Goal: Task Accomplishment & Management: Manage account settings

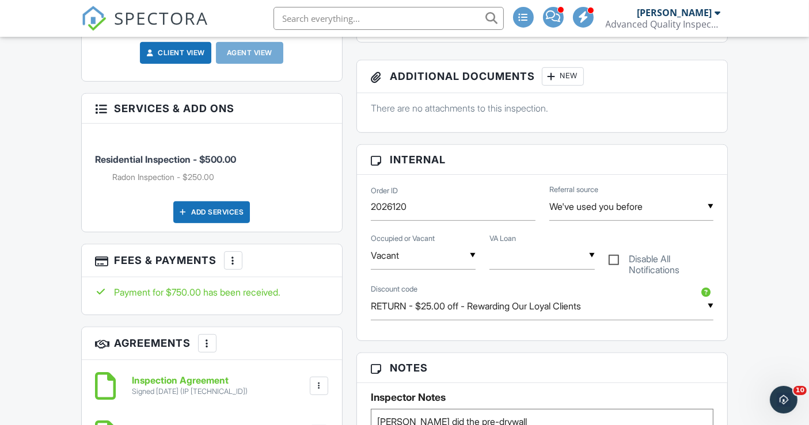
scroll to position [576, 0]
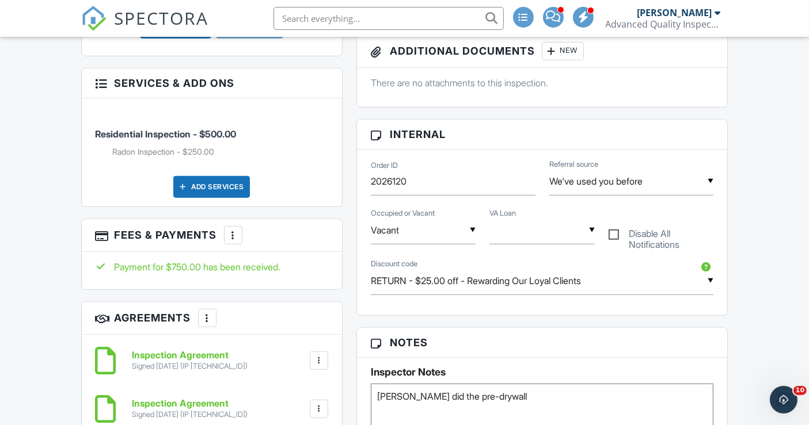
click at [234, 241] on div at bounding box center [233, 236] width 12 height 12
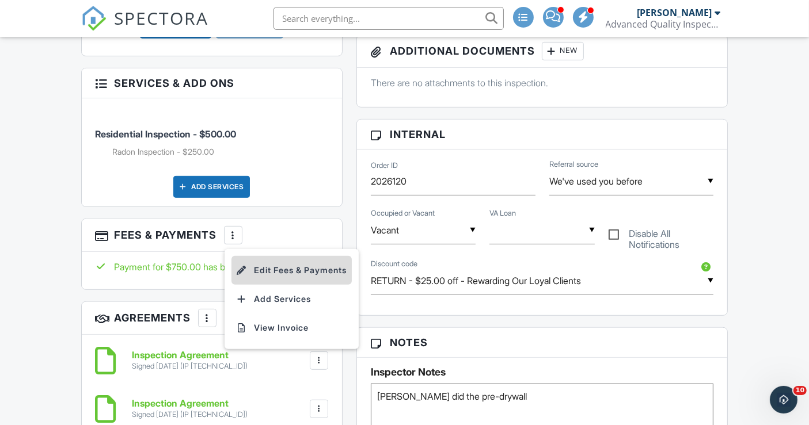
click at [307, 282] on li "Edit Fees & Payments" at bounding box center [291, 270] width 120 height 29
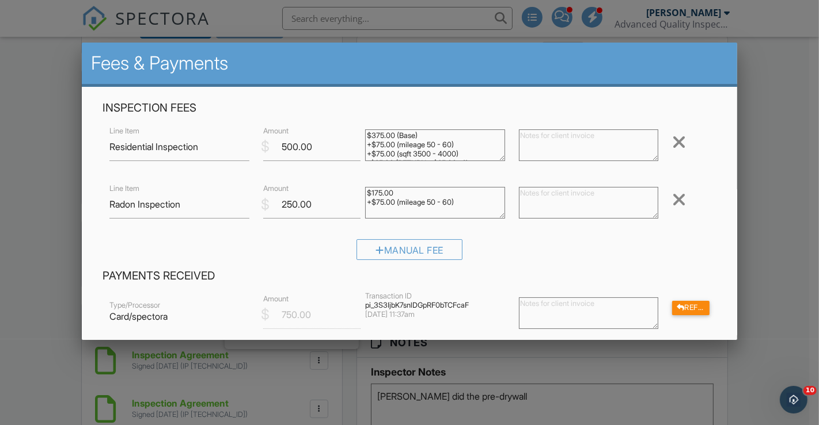
drag, startPoint x: 13, startPoint y: 275, endPoint x: 21, endPoint y: 275, distance: 8.1
click at [13, 275] on div at bounding box center [409, 208] width 819 height 532
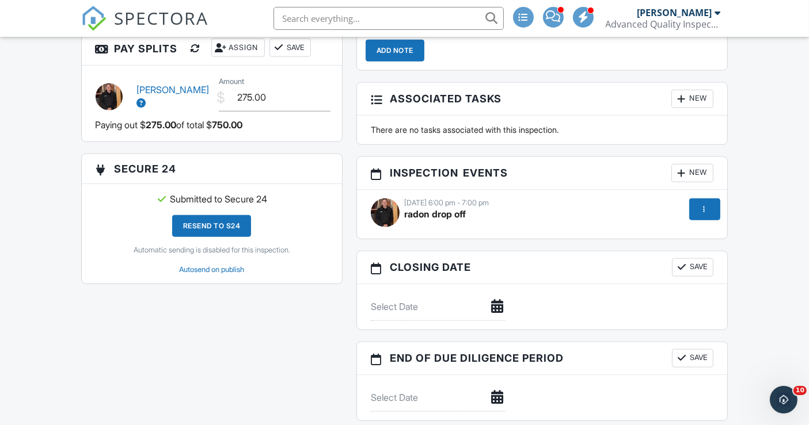
scroll to position [1087, 0]
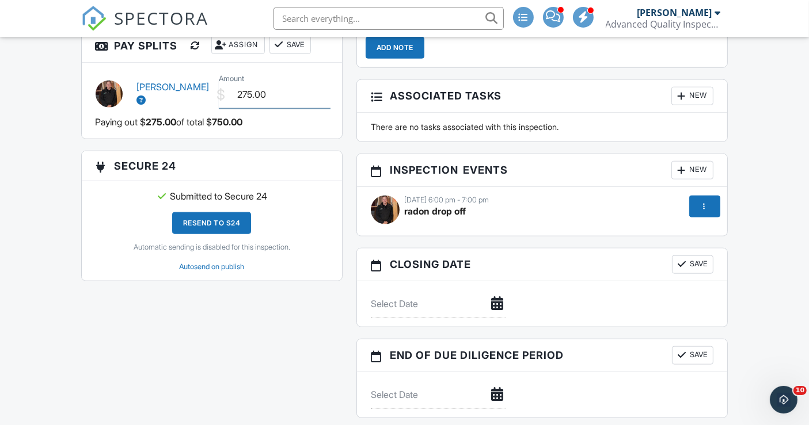
click at [250, 101] on input "275.00" at bounding box center [275, 95] width 112 height 28
type input "350.00"
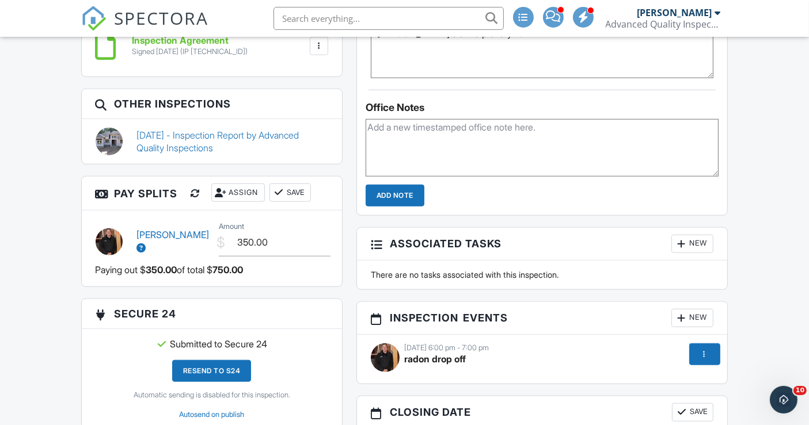
scroll to position [895, 0]
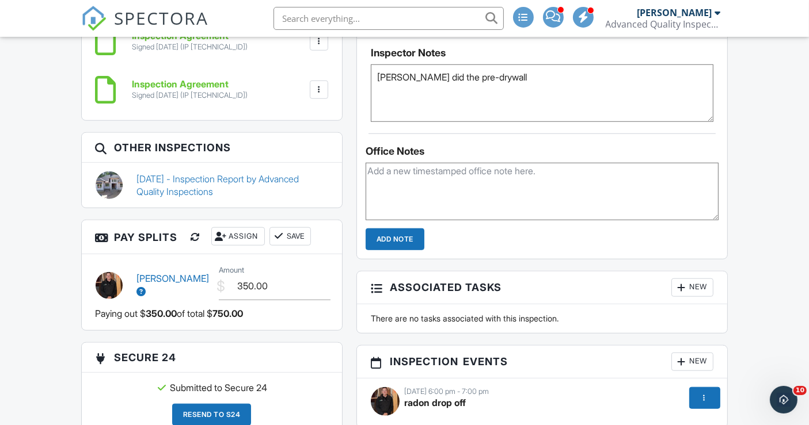
click at [297, 245] on button "Save" at bounding box center [289, 236] width 41 height 18
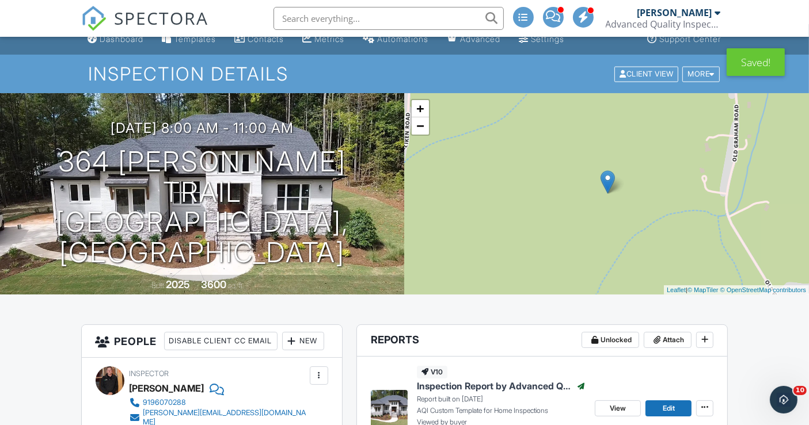
scroll to position [0, 0]
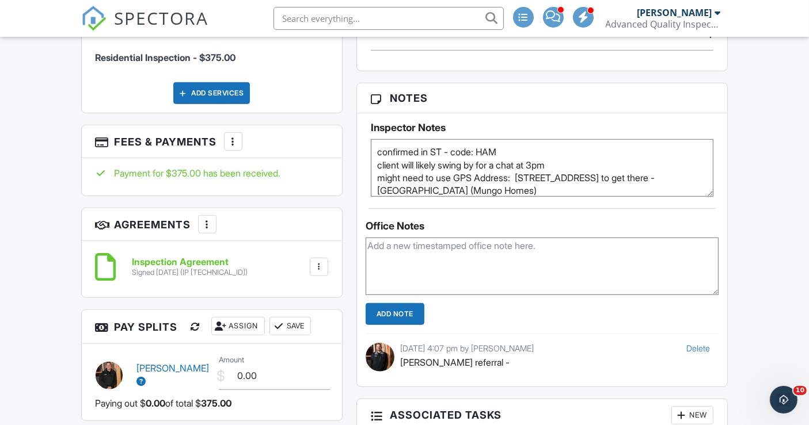
scroll to position [831, 0]
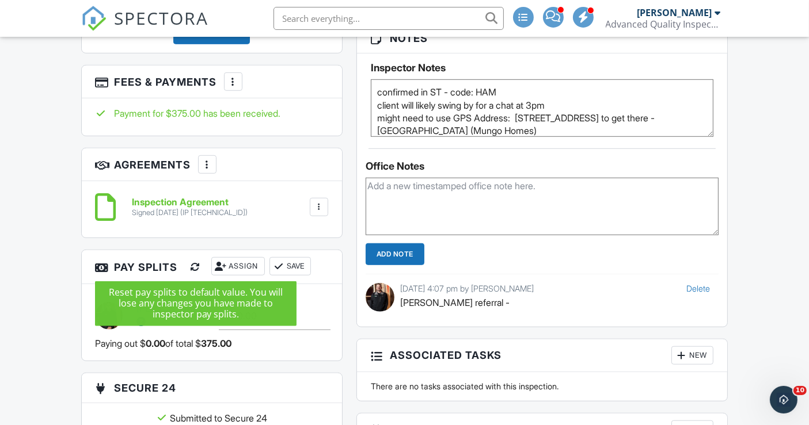
click at [197, 267] on div at bounding box center [196, 267] width 12 height 12
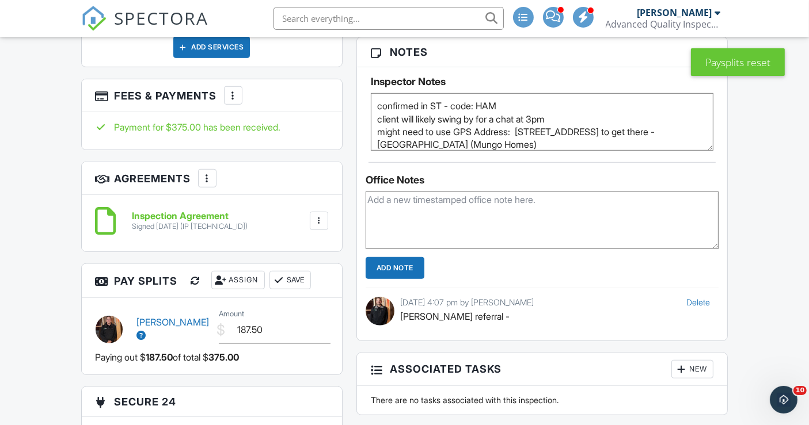
click at [303, 282] on button "Save" at bounding box center [289, 280] width 41 height 18
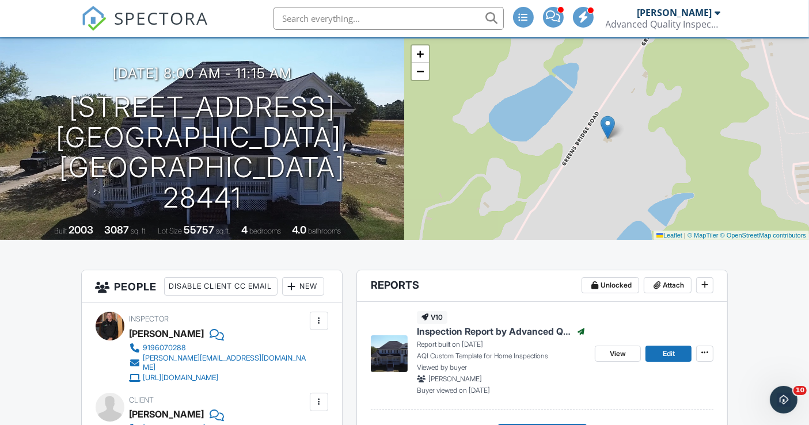
scroll to position [64, 0]
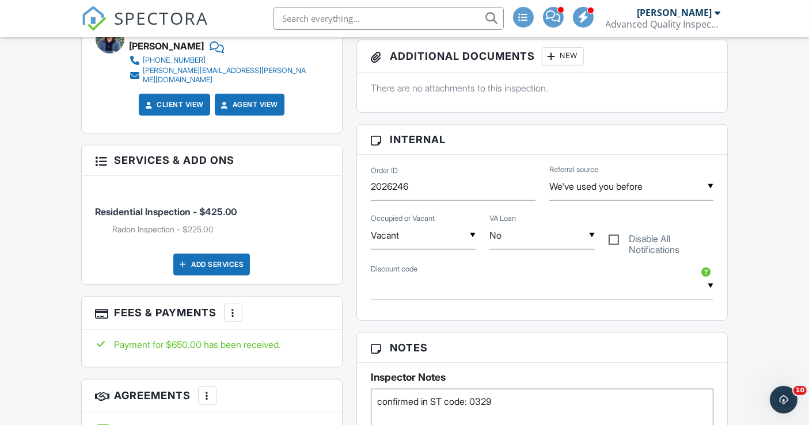
scroll to position [576, 0]
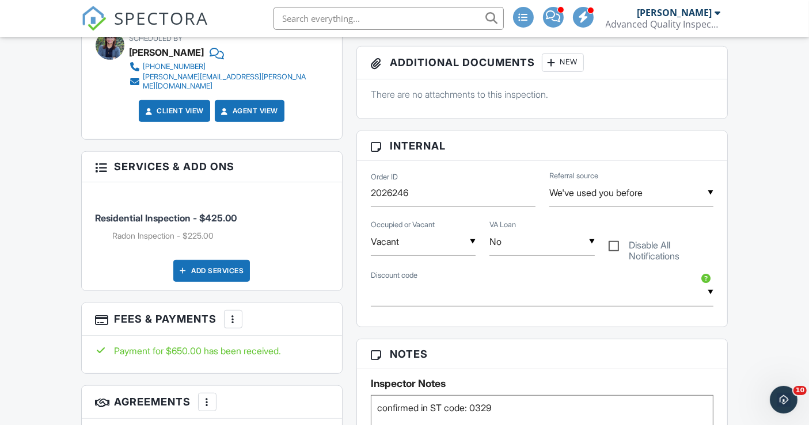
click at [235, 316] on div at bounding box center [233, 320] width 12 height 12
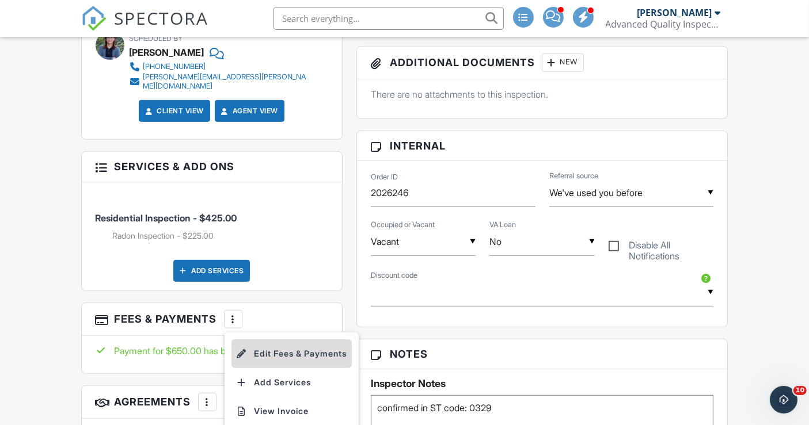
click at [303, 352] on li "Edit Fees & Payments" at bounding box center [291, 354] width 120 height 29
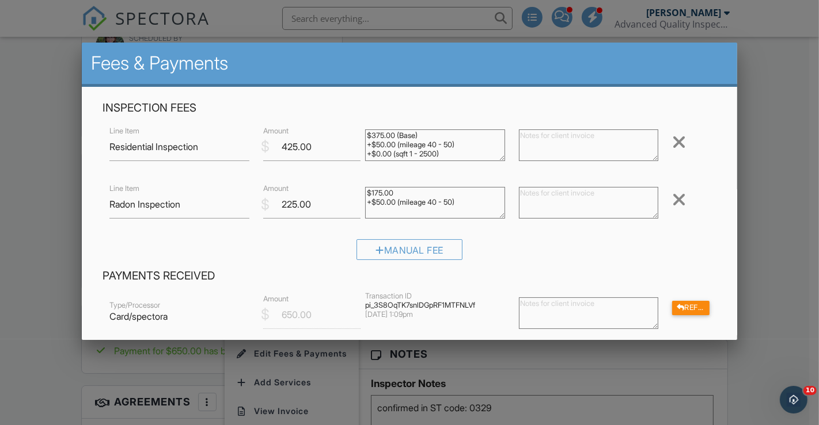
click at [60, 295] on div at bounding box center [409, 208] width 819 height 532
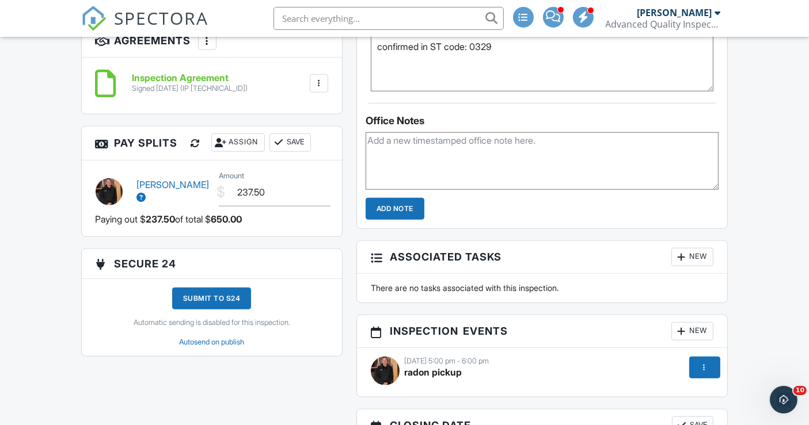
scroll to position [959, 0]
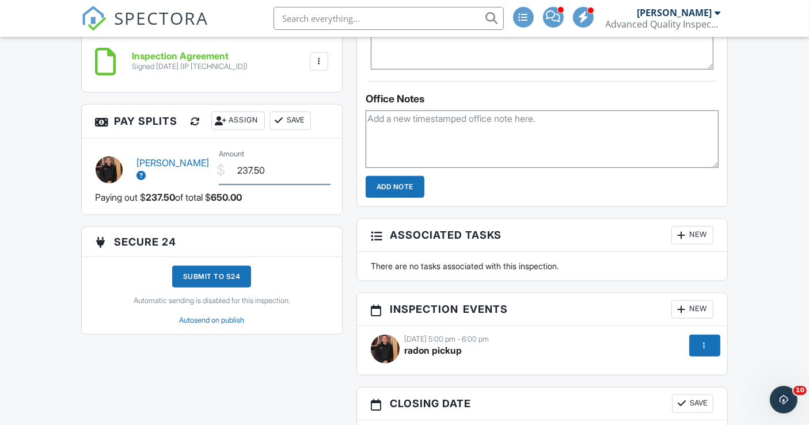
click at [252, 168] on input "237.50" at bounding box center [275, 171] width 112 height 28
type input "287.50"
click at [301, 122] on button "Save" at bounding box center [289, 121] width 41 height 18
click at [297, 119] on button "Save" at bounding box center [289, 121] width 41 height 18
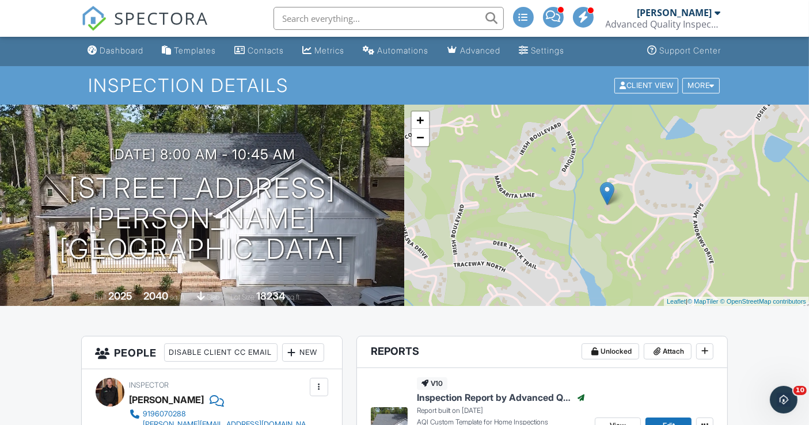
scroll to position [0, 0]
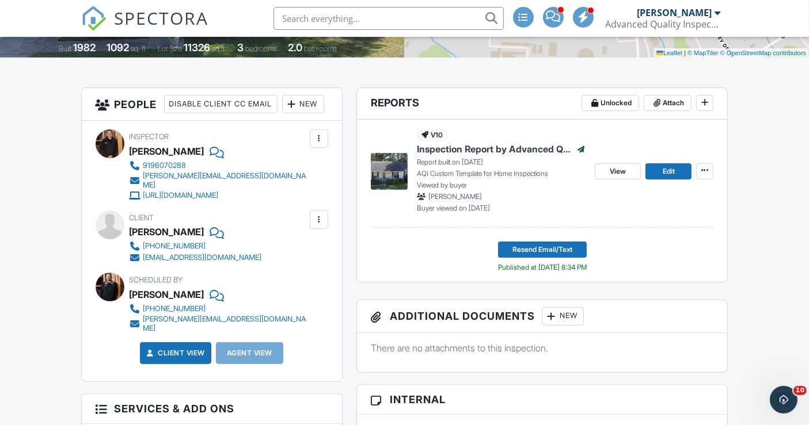
scroll to position [192, 0]
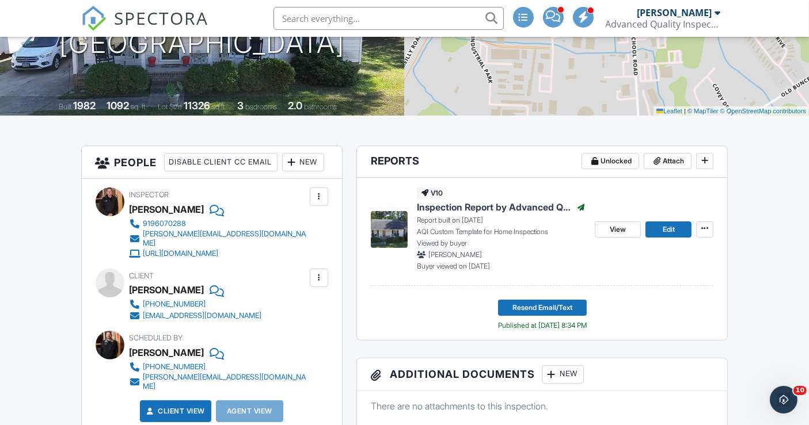
click at [210, 299] on div at bounding box center [216, 290] width 12 height 17
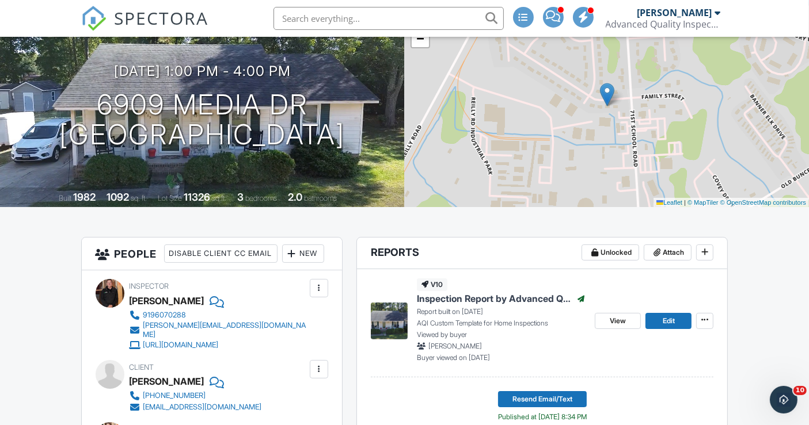
scroll to position [64, 0]
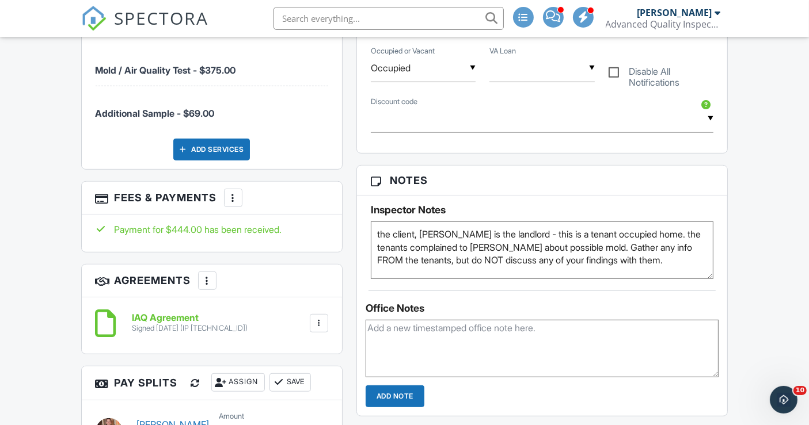
scroll to position [576, 0]
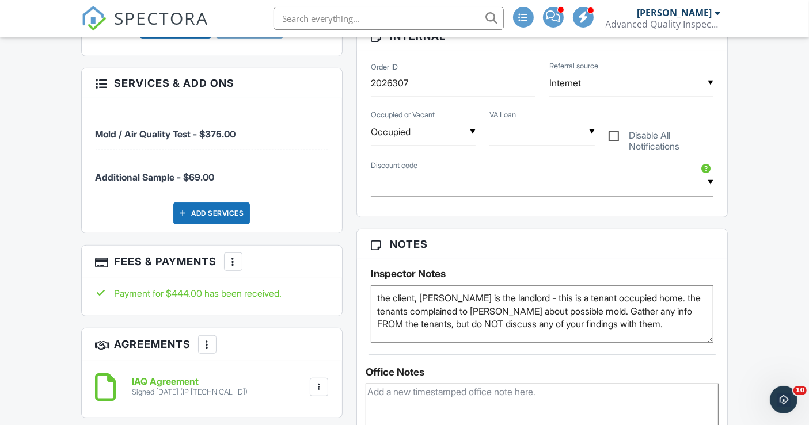
drag, startPoint x: 551, startPoint y: 301, endPoint x: 674, endPoint y: 301, distance: 123.2
click at [675, 301] on textarea "the client, [PERSON_NAME] is the landlord - this is a tenant occupied home. the…" at bounding box center [542, 315] width 343 height 58
click at [612, 325] on textarea "the client, [PERSON_NAME] is the landlord - this is a tenant occupied home. the…" at bounding box center [542, 315] width 343 height 58
click at [656, 357] on div "Office Notes Add Note" at bounding box center [542, 413] width 371 height 116
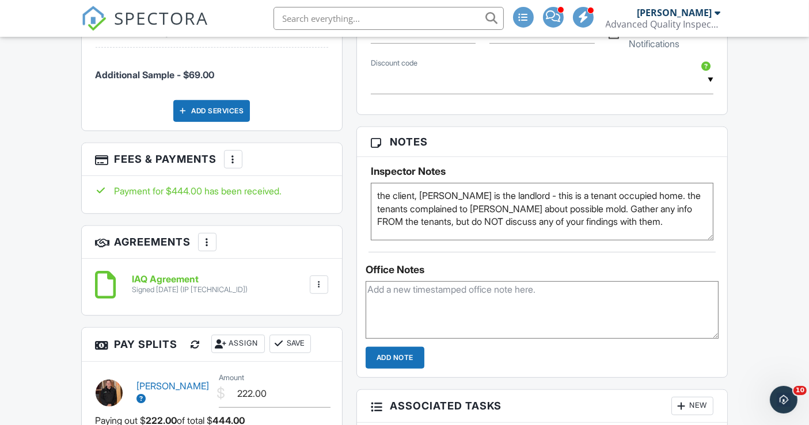
scroll to position [704, 0]
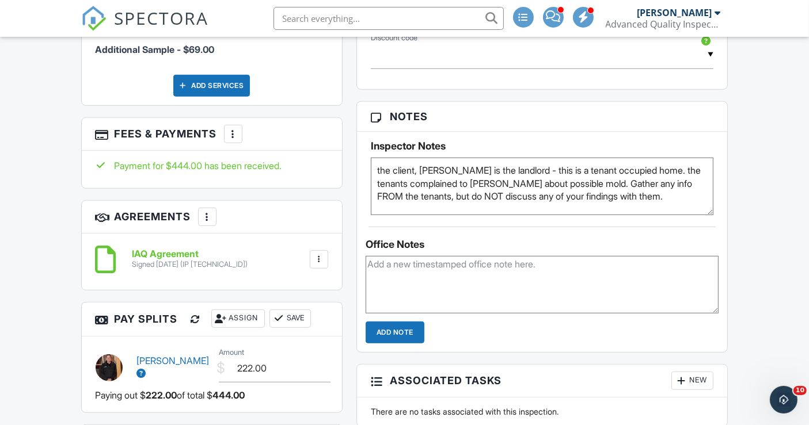
click at [482, 275] on textarea at bounding box center [542, 285] width 353 height 58
click at [424, 265] on textarea at bounding box center [542, 285] width 353 height 58
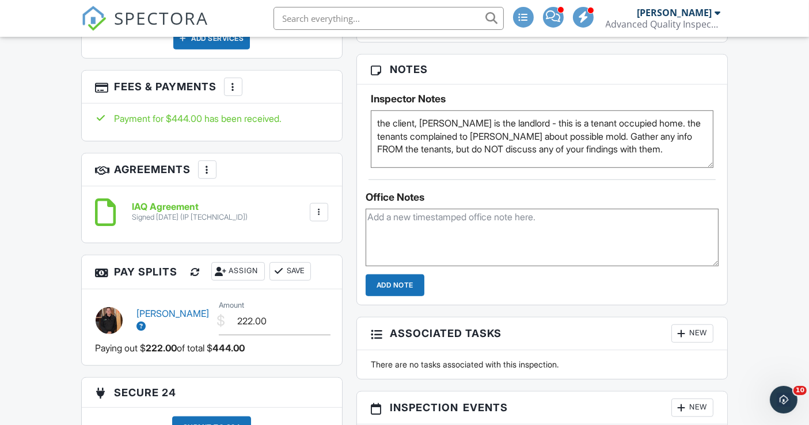
scroll to position [767, 0]
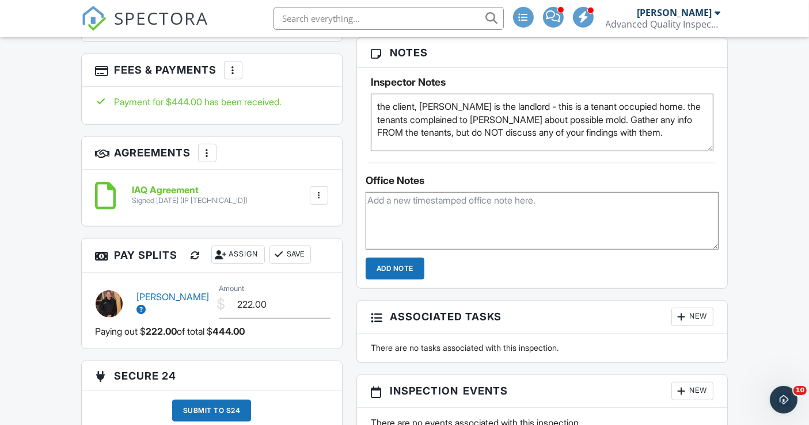
click at [43, 255] on div "Dashboard Templates Contacts Metrics Automations Advanced Settings Support Cent…" at bounding box center [404, 298] width 809 height 2059
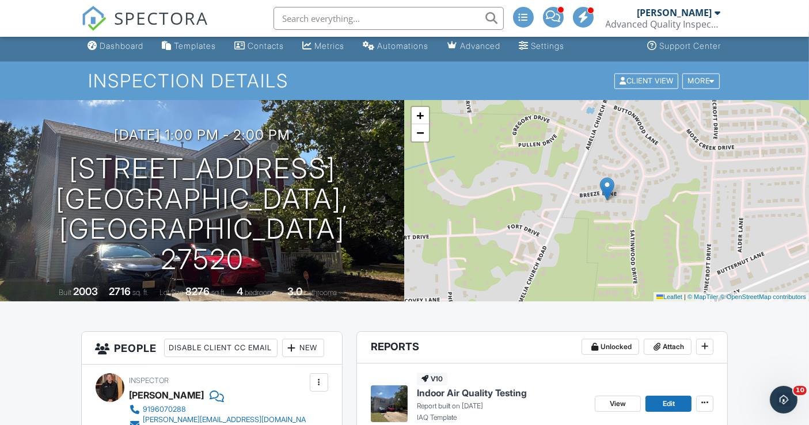
scroll to position [0, 0]
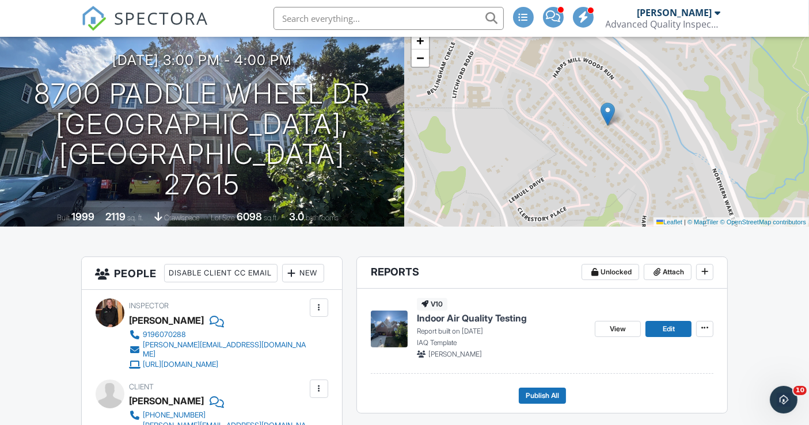
scroll to position [64, 0]
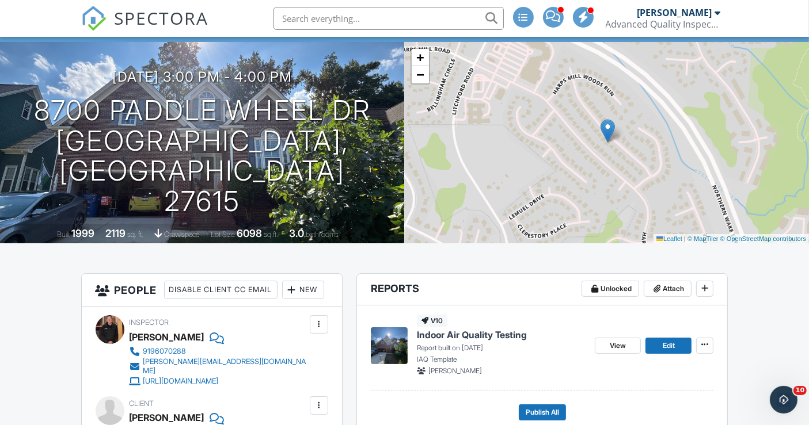
click at [423, 83] on div "+ −" at bounding box center [420, 66] width 20 height 37
click at [422, 75] on span "−" at bounding box center [419, 74] width 7 height 14
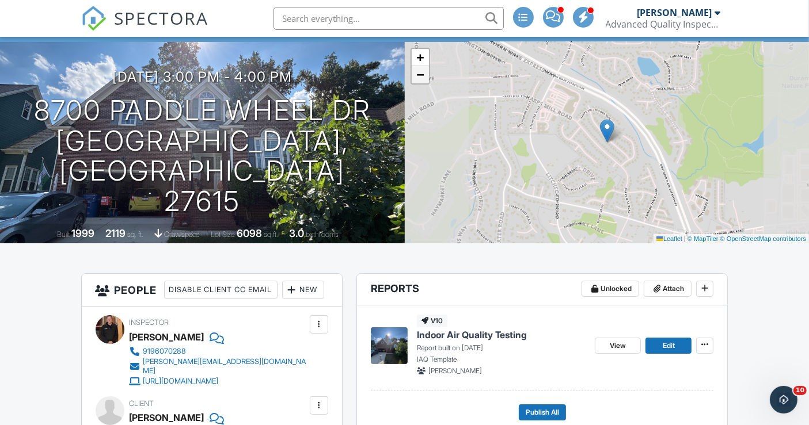
click at [422, 75] on span "−" at bounding box center [419, 74] width 7 height 14
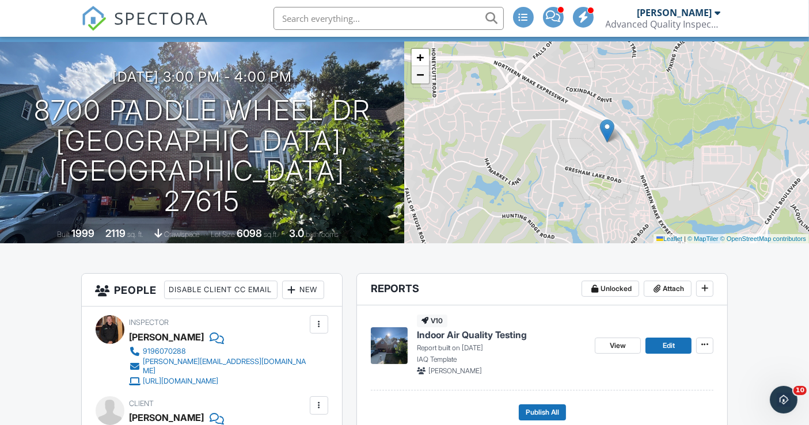
click at [422, 75] on span "−" at bounding box center [419, 74] width 7 height 14
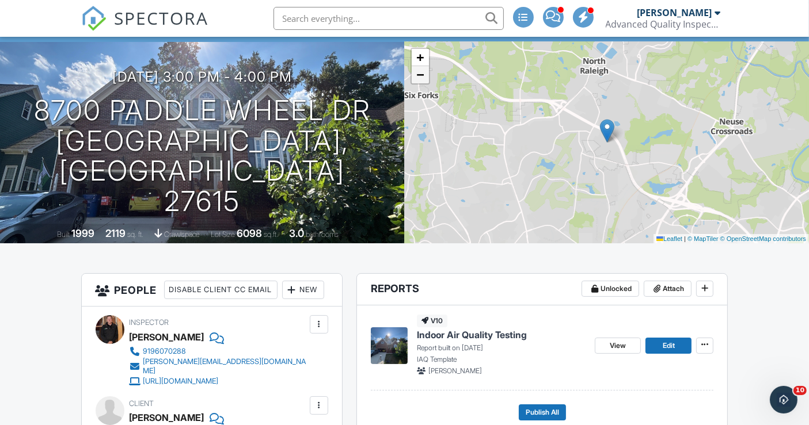
click at [422, 75] on span "−" at bounding box center [419, 74] width 7 height 14
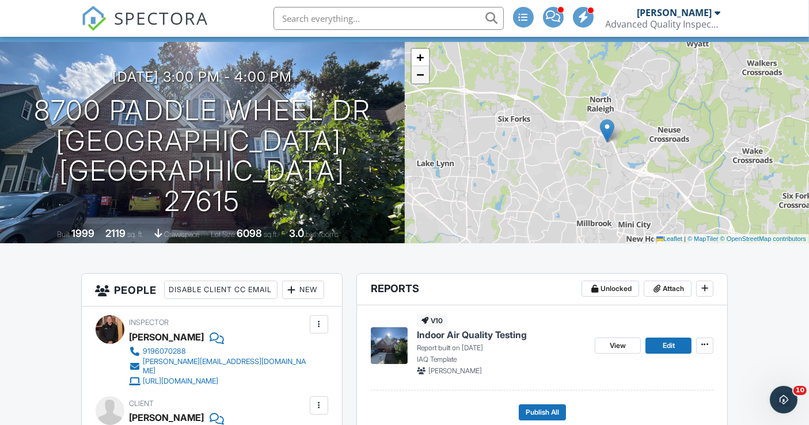
click at [422, 75] on span "−" at bounding box center [419, 74] width 7 height 14
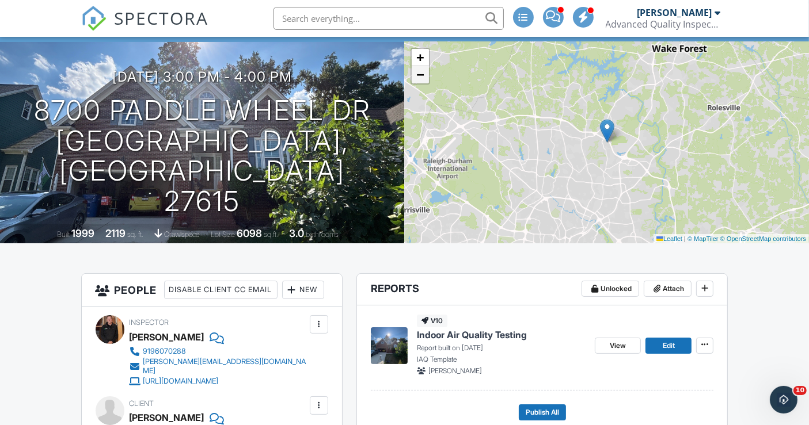
click at [424, 79] on span "−" at bounding box center [419, 74] width 7 height 14
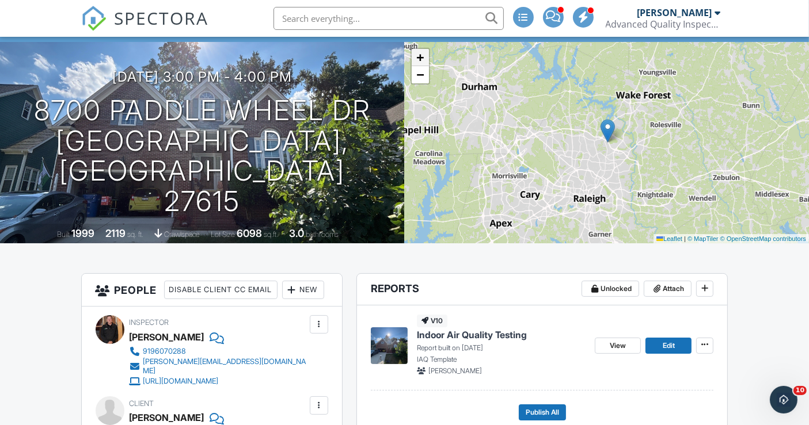
click at [421, 56] on span "+" at bounding box center [419, 57] width 7 height 14
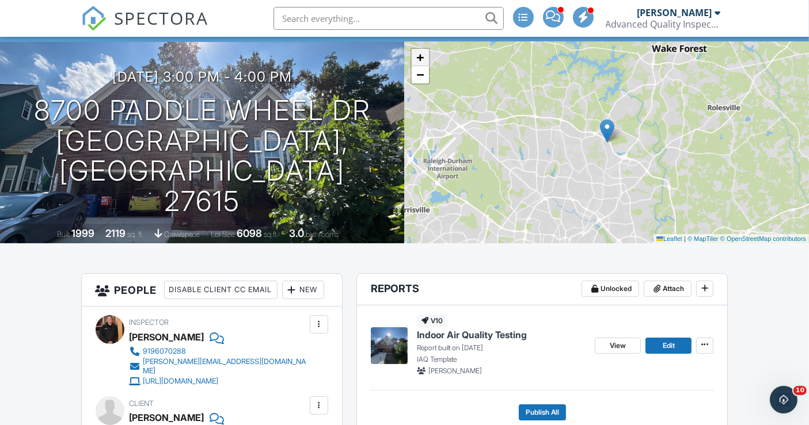
click at [421, 56] on span "+" at bounding box center [419, 57] width 7 height 14
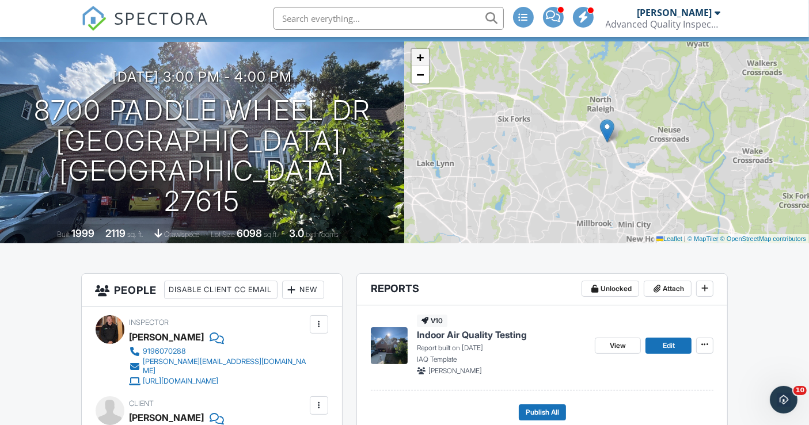
click at [421, 56] on span "+" at bounding box center [419, 57] width 7 height 14
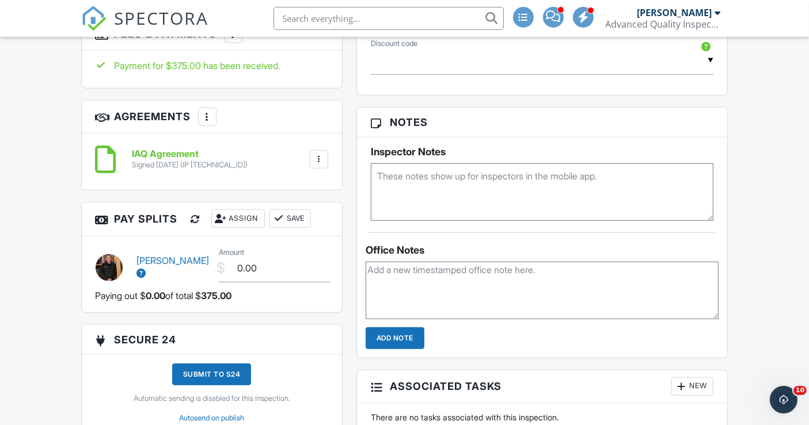
scroll to position [704, 0]
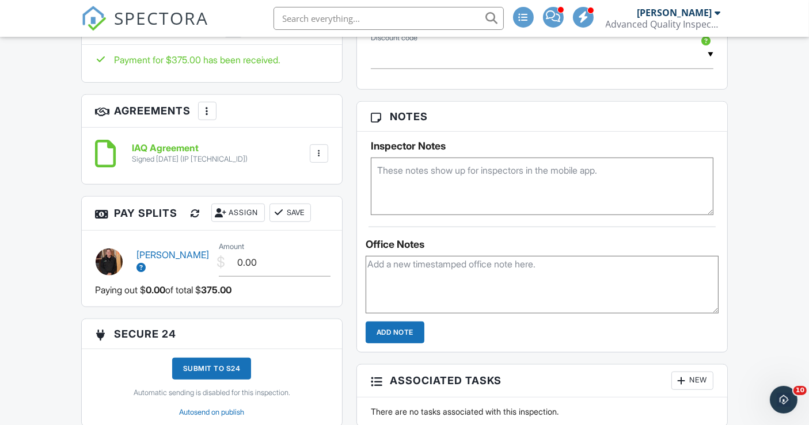
click at [197, 218] on div at bounding box center [196, 214] width 12 height 12
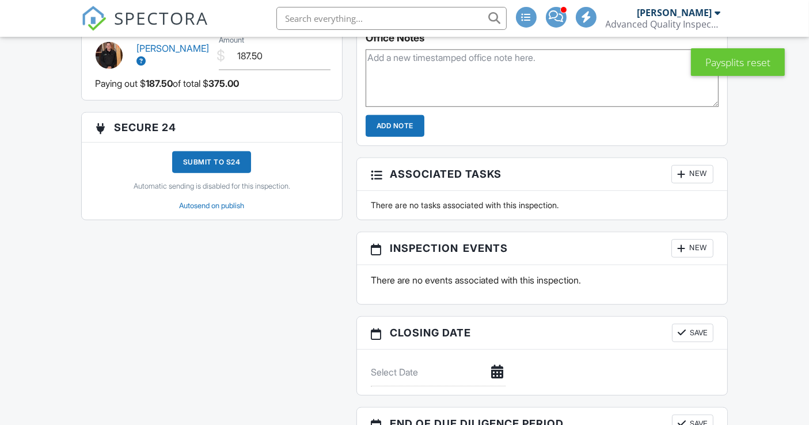
scroll to position [782, 0]
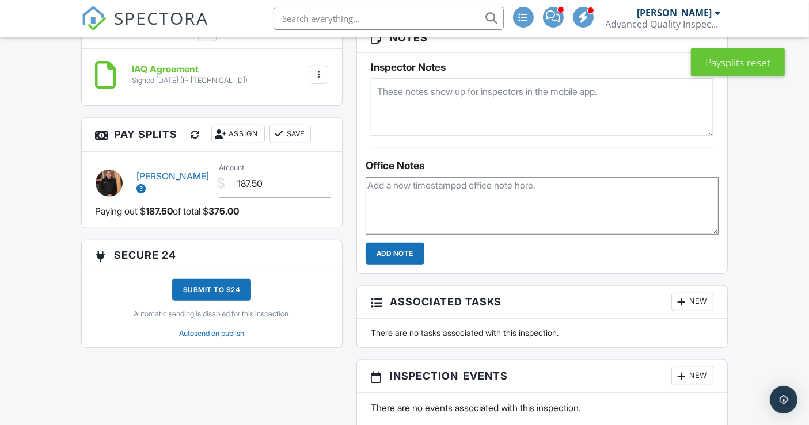
click at [296, 142] on button "Save" at bounding box center [289, 134] width 41 height 18
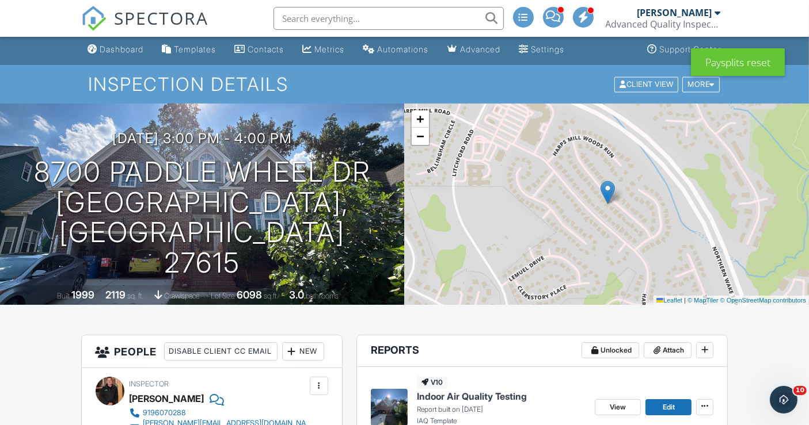
scroll to position [0, 0]
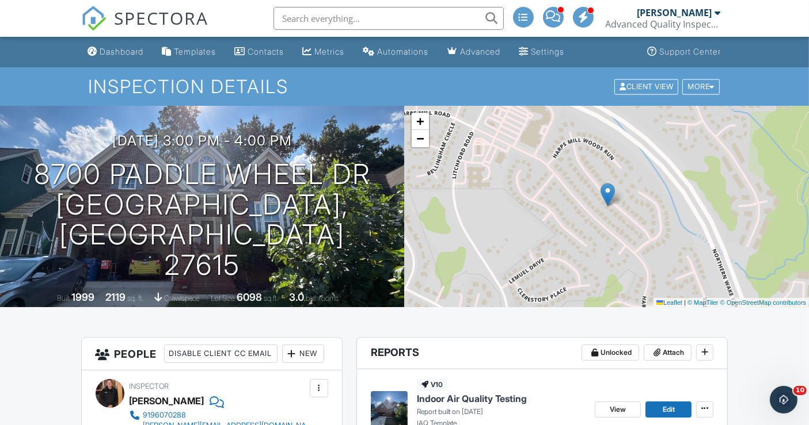
drag, startPoint x: 567, startPoint y: 13, endPoint x: 553, endPoint y: 18, distance: 15.0
click at [567, 13] on li at bounding box center [553, 18] width 30 height 37
click at [553, 17] on span at bounding box center [553, 16] width 14 height 1
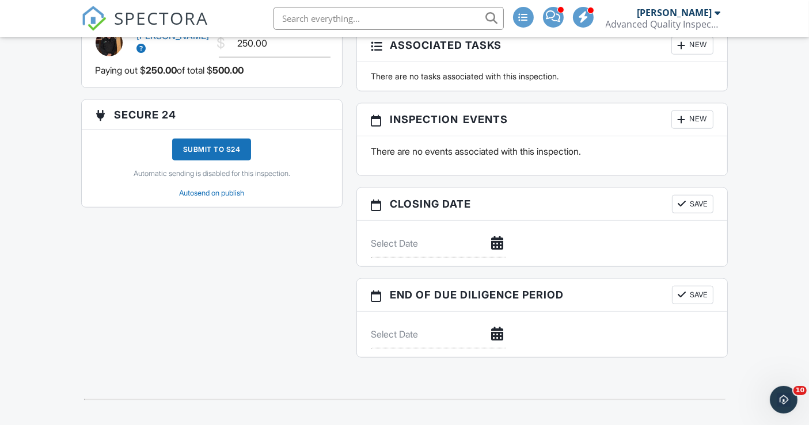
scroll to position [1078, 0]
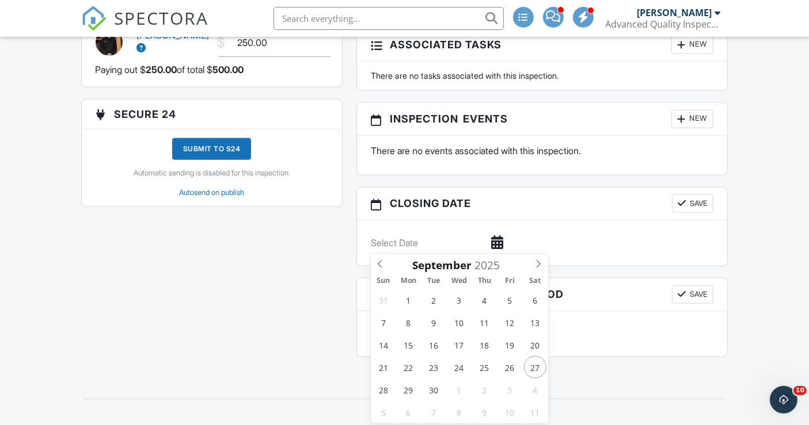
click at [413, 242] on input "text" at bounding box center [438, 243] width 135 height 28
click at [535, 265] on icon at bounding box center [538, 264] width 8 height 8
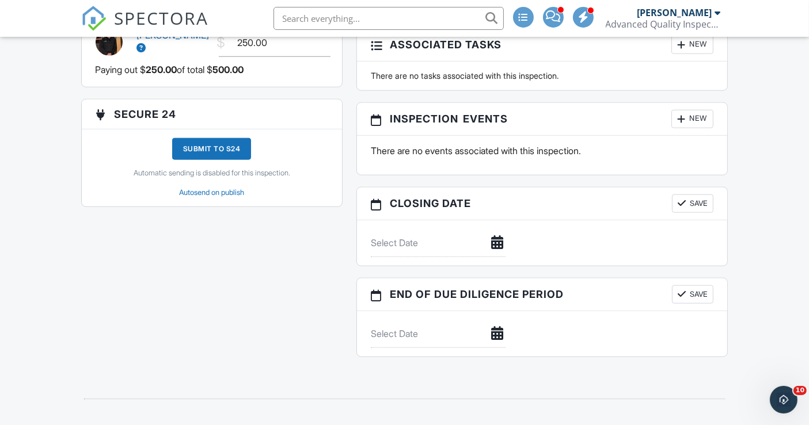
type input "[DATE]"
drag, startPoint x: 512, startPoint y: 303, endPoint x: 520, endPoint y: 300, distance: 9.1
click at [701, 195] on button "Save" at bounding box center [692, 204] width 41 height 18
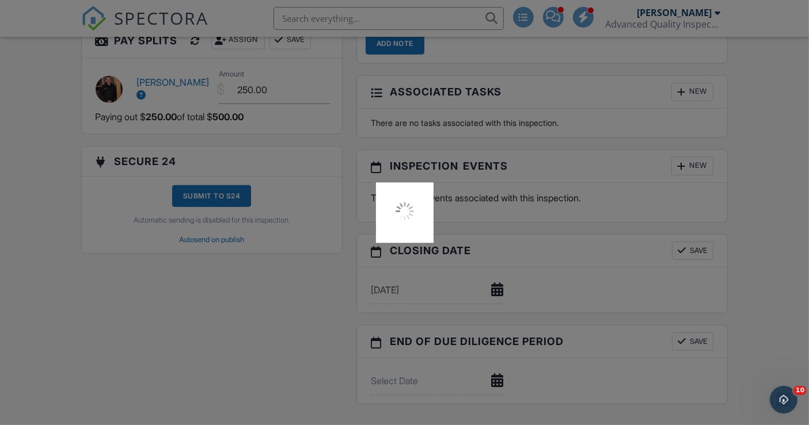
scroll to position [1014, 0]
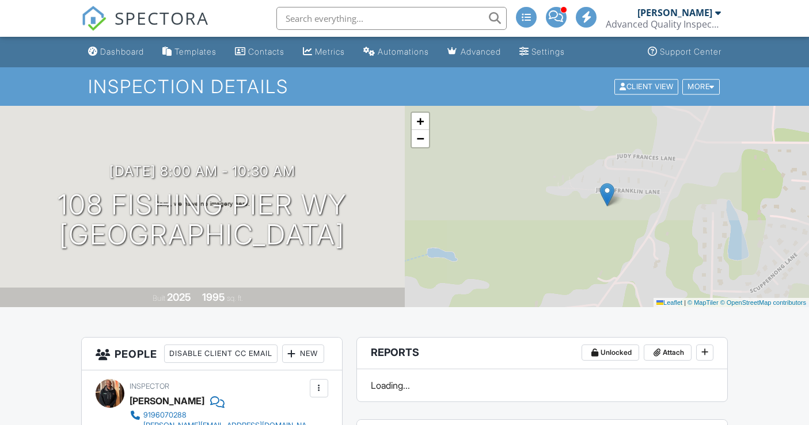
drag, startPoint x: 0, startPoint y: 0, endPoint x: 556, endPoint y: 20, distance: 556.5
click at [556, 17] on span at bounding box center [556, 16] width 14 height 1
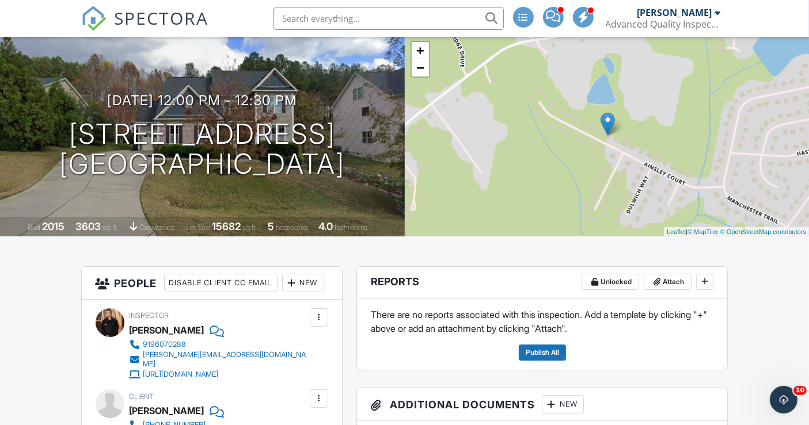
scroll to position [39, 0]
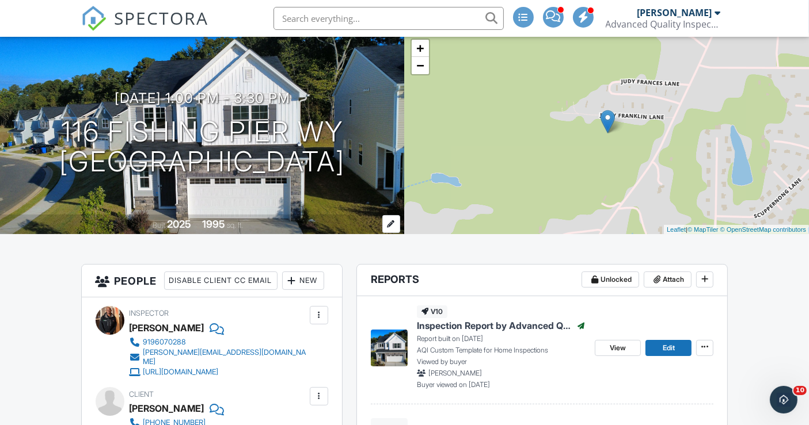
scroll to position [128, 0]
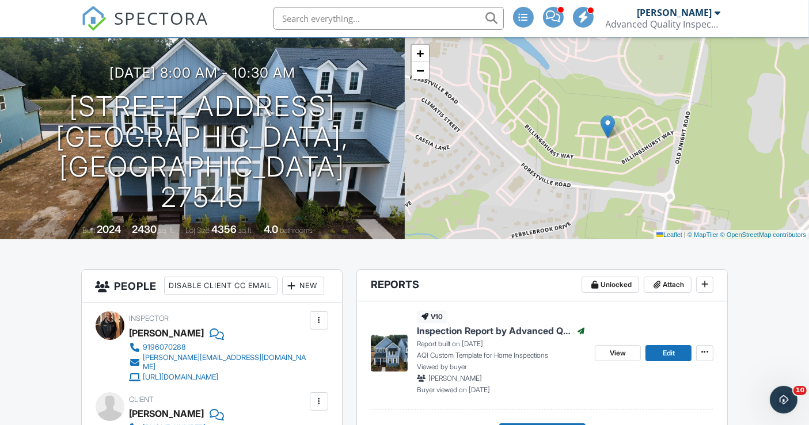
scroll to position [64, 0]
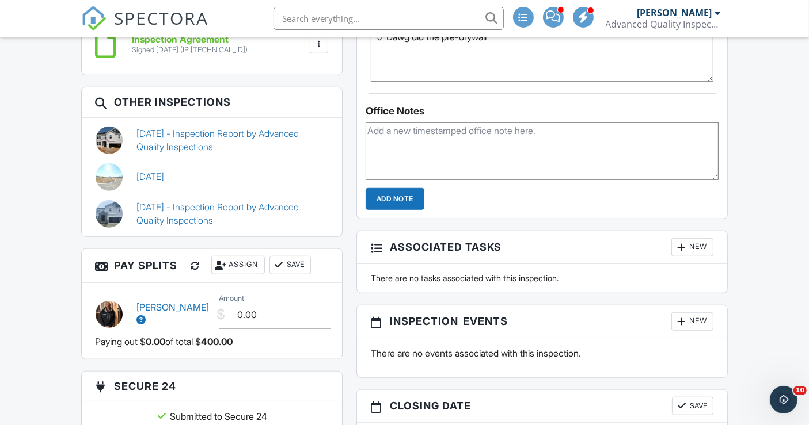
scroll to position [895, 0]
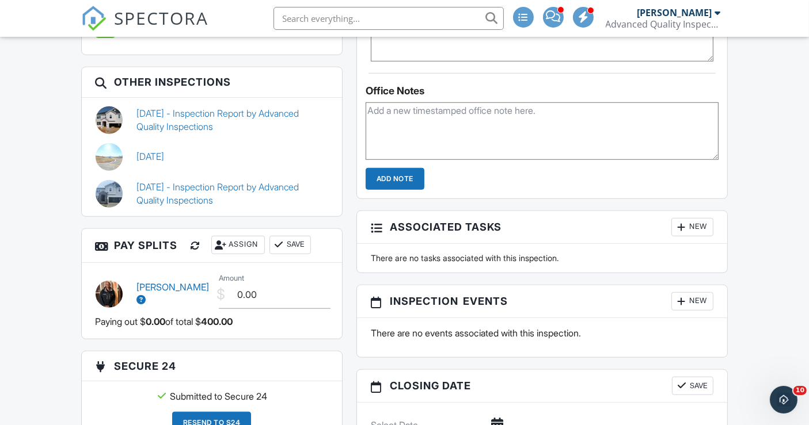
click at [196, 250] on div at bounding box center [196, 246] width 12 height 12
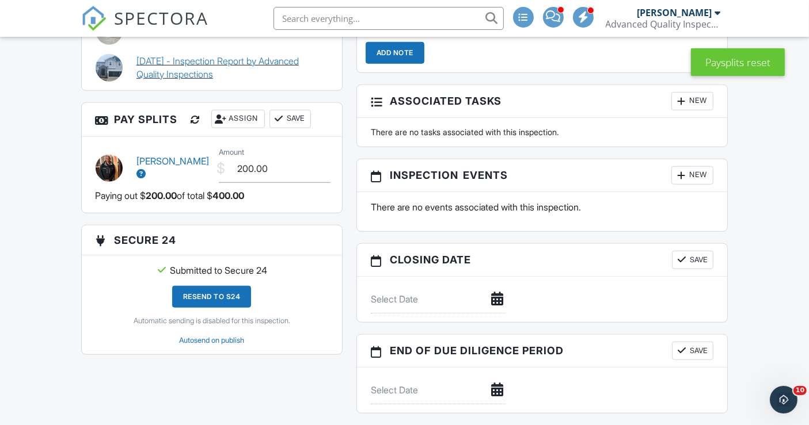
scroll to position [959, 0]
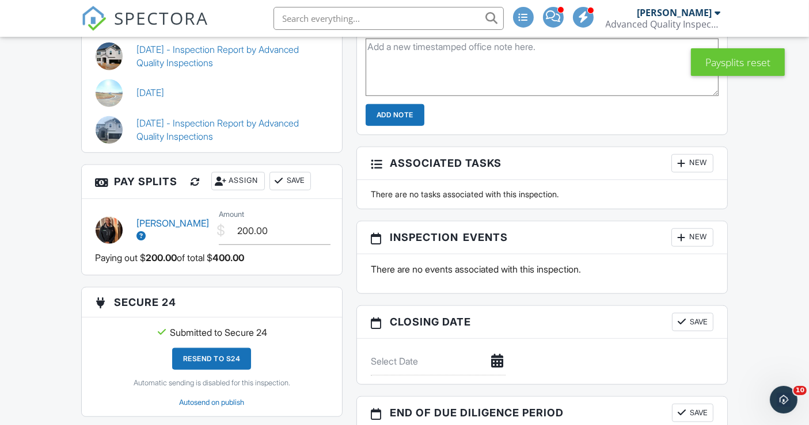
click at [292, 189] on button "Save" at bounding box center [289, 181] width 41 height 18
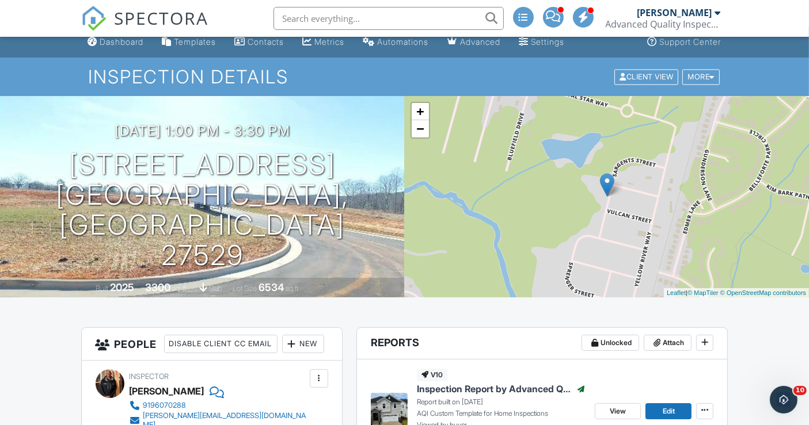
scroll to position [0, 0]
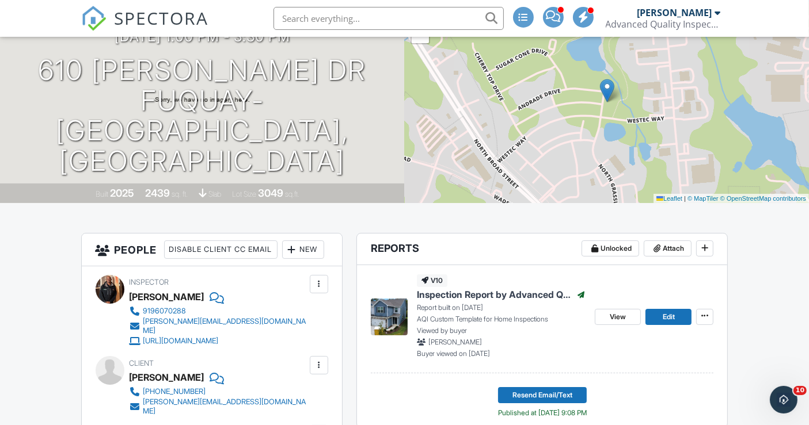
scroll to position [64, 0]
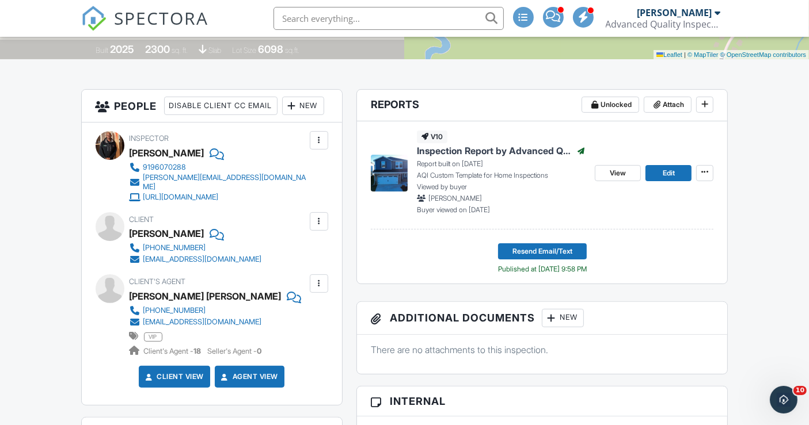
scroll to position [256, 0]
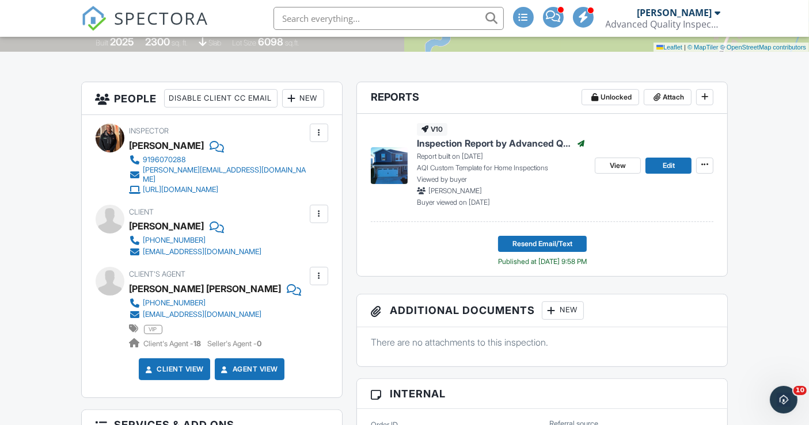
click at [210, 235] on div at bounding box center [216, 226] width 12 height 17
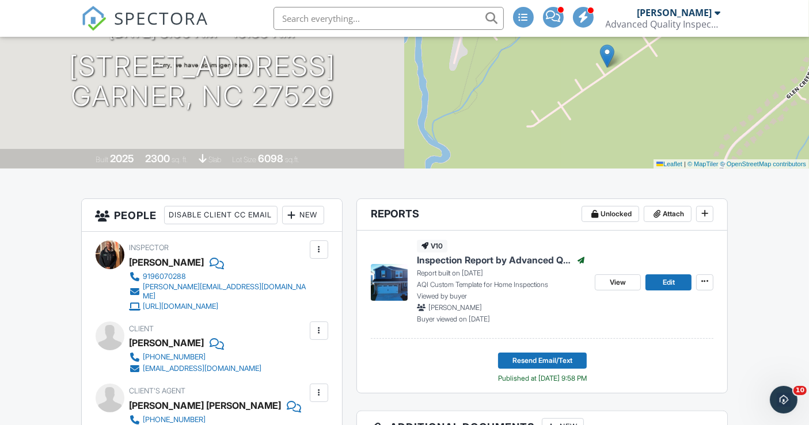
scroll to position [128, 0]
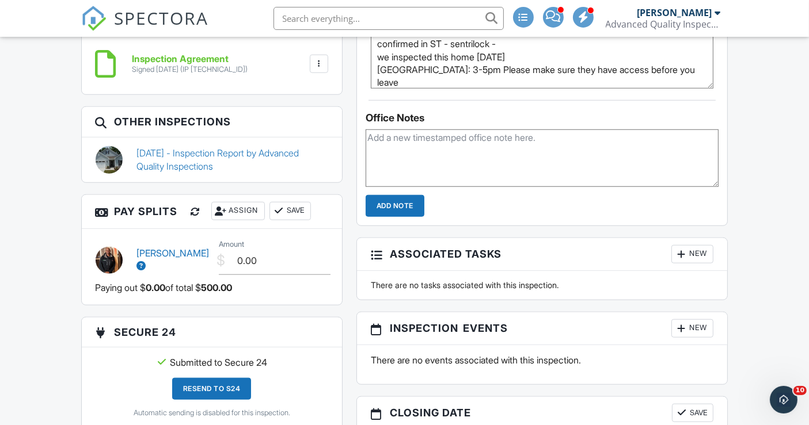
scroll to position [959, 0]
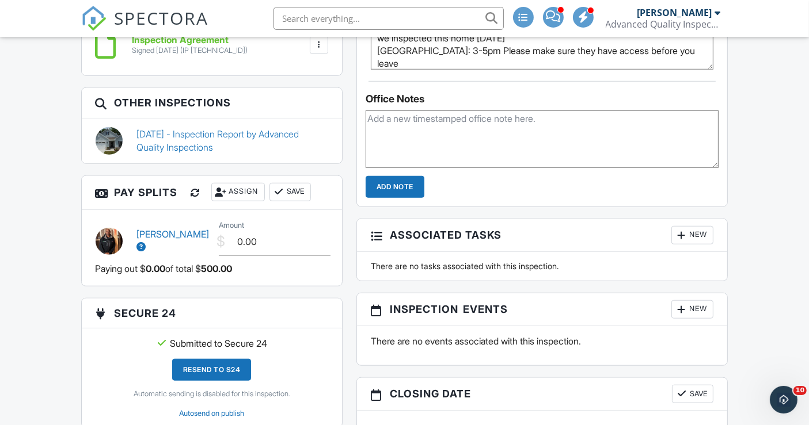
click at [193, 199] on div at bounding box center [196, 193] width 12 height 12
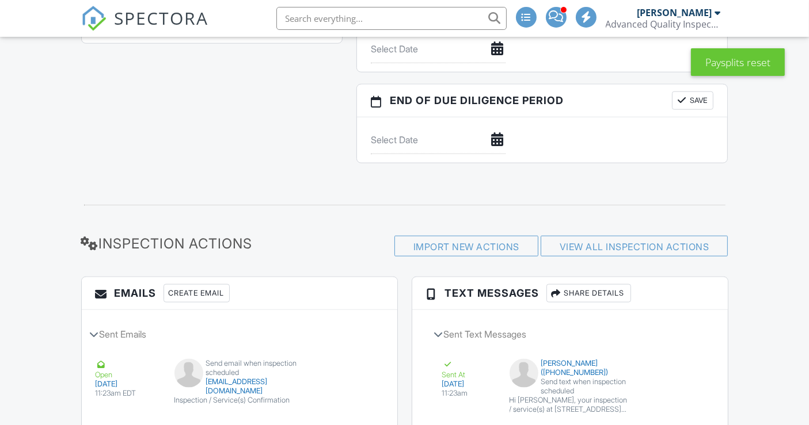
scroll to position [960, 0]
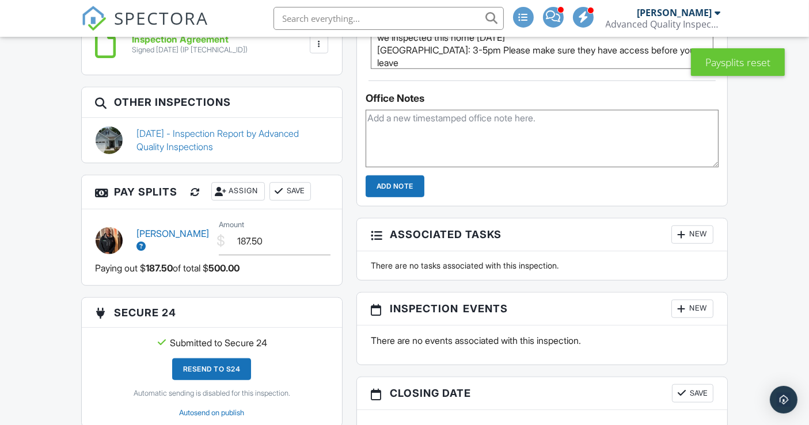
click at [300, 201] on button "Save" at bounding box center [289, 192] width 41 height 18
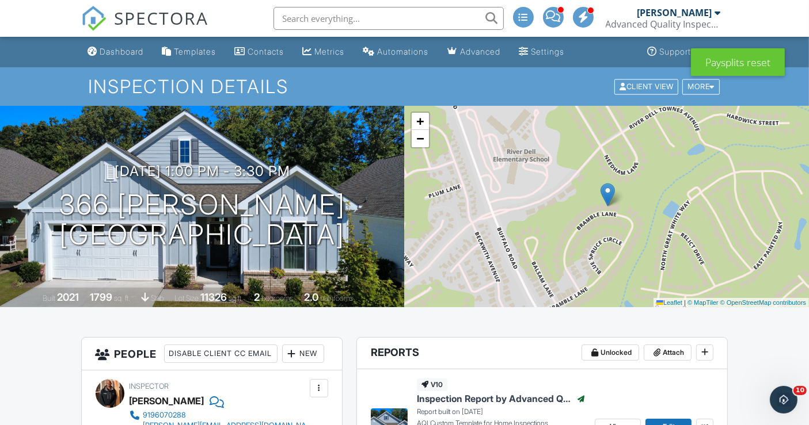
scroll to position [0, 0]
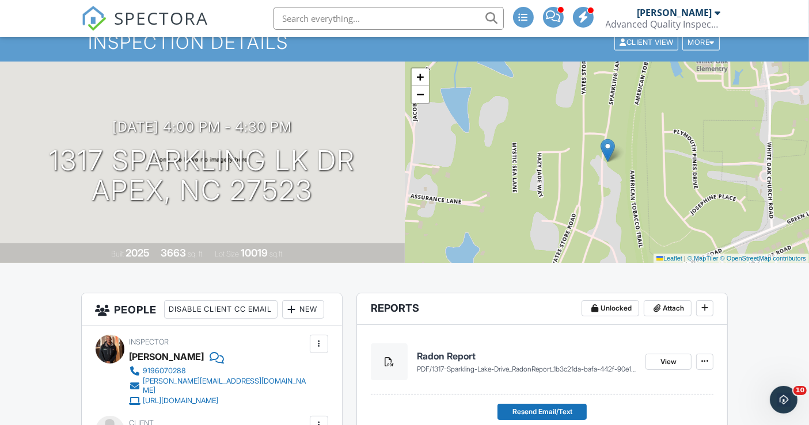
scroll to position [64, 0]
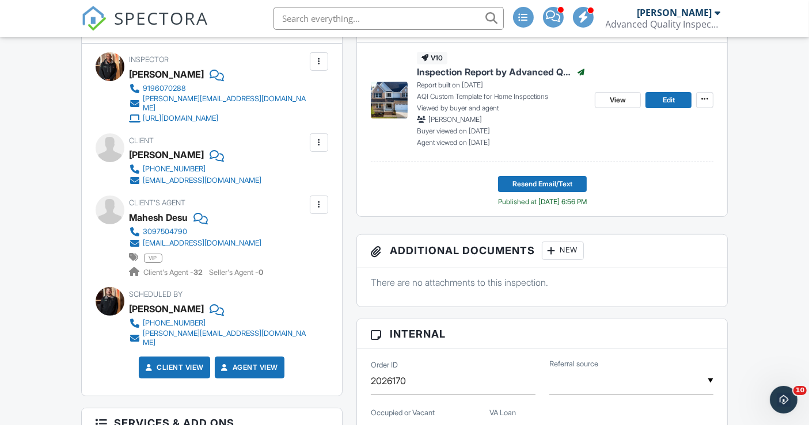
scroll to position [320, 0]
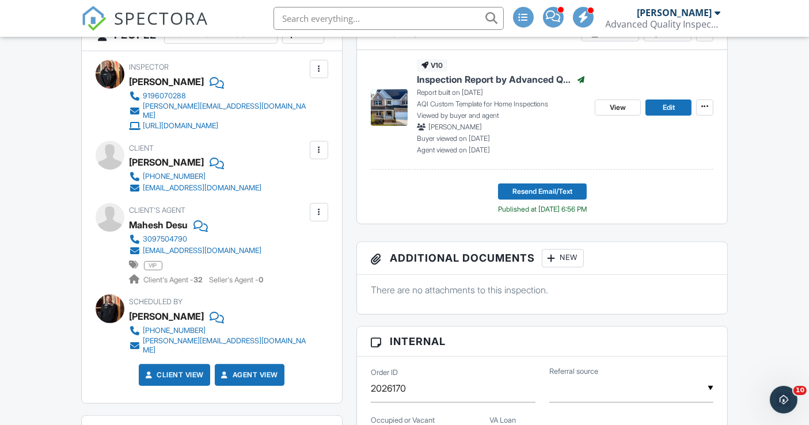
click at [211, 171] on div at bounding box center [216, 162] width 12 height 17
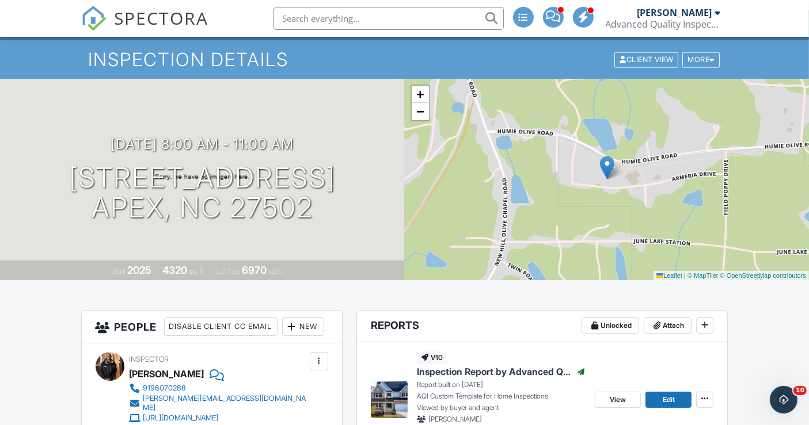
scroll to position [0, 0]
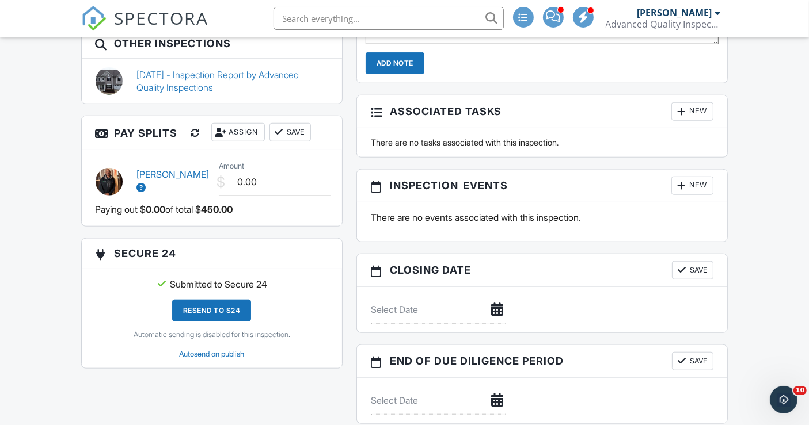
scroll to position [1023, 0]
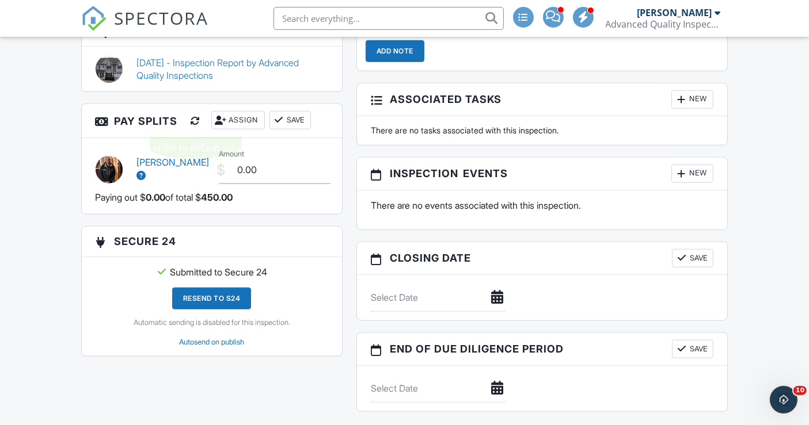
click at [199, 124] on div at bounding box center [196, 121] width 12 height 12
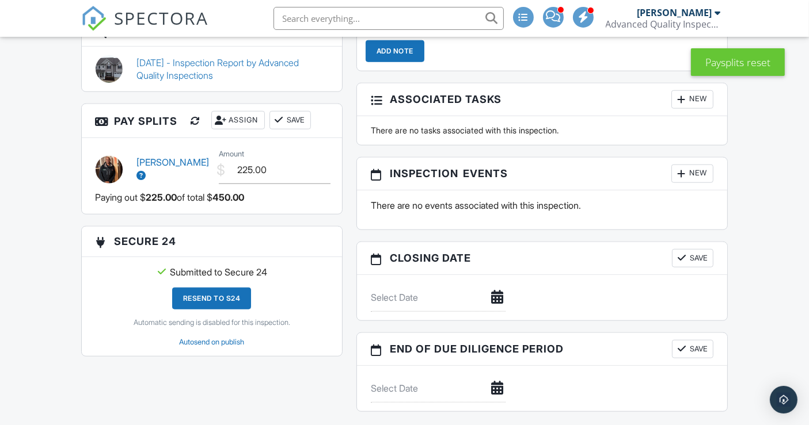
click at [292, 129] on button "Save" at bounding box center [289, 120] width 41 height 18
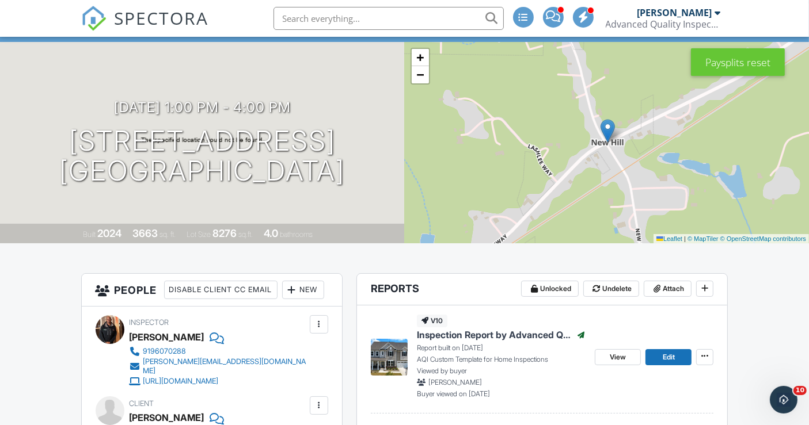
scroll to position [64, 0]
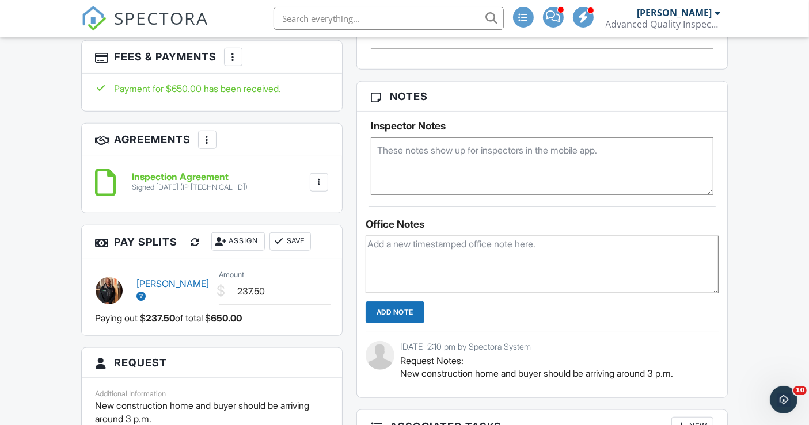
scroll to position [831, 0]
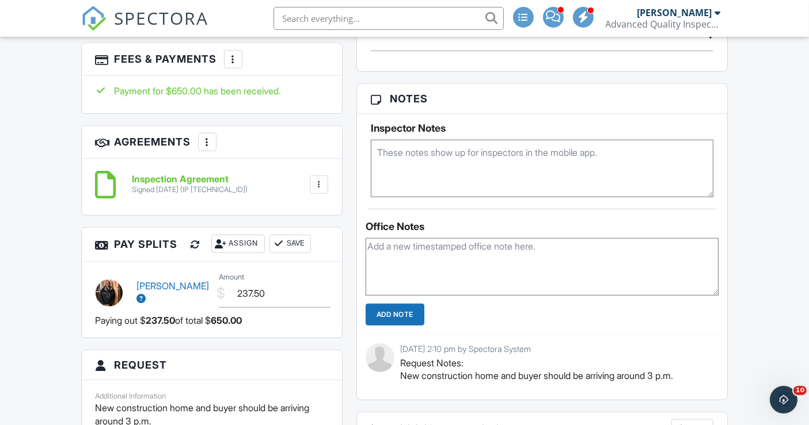
click at [206, 148] on div at bounding box center [208, 142] width 12 height 12
click at [235, 65] on div at bounding box center [233, 60] width 12 height 12
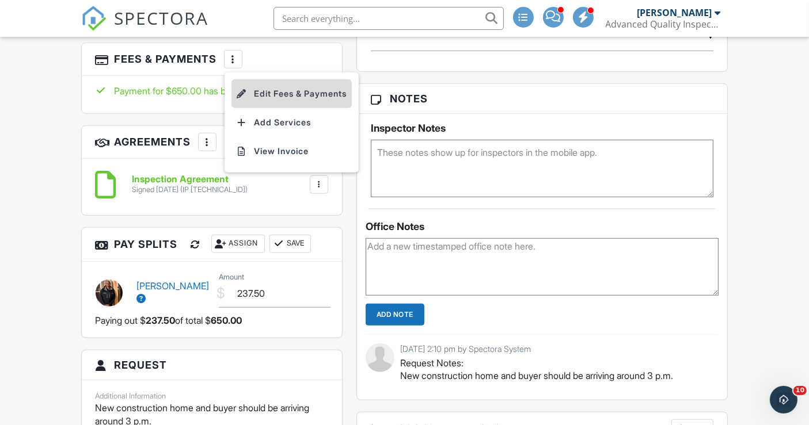
click at [273, 108] on li "Edit Fees & Payments" at bounding box center [291, 93] width 120 height 29
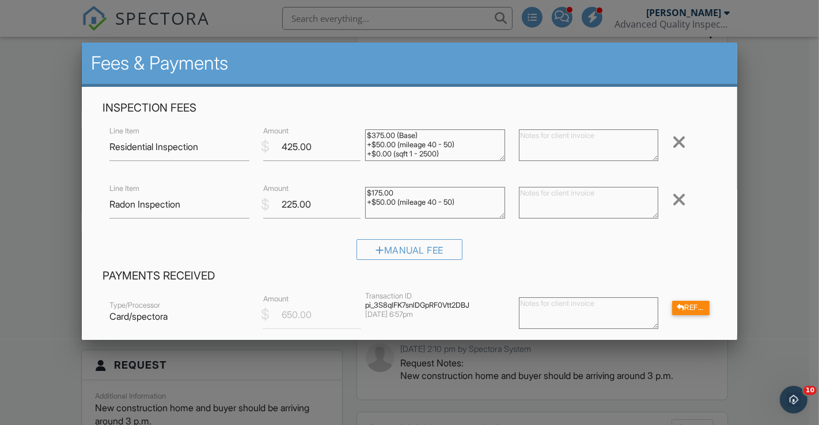
click at [38, 202] on div at bounding box center [409, 208] width 819 height 532
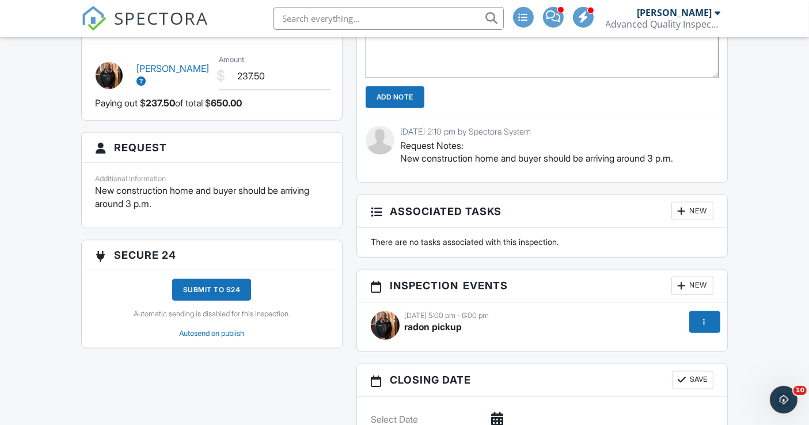
scroll to position [959, 0]
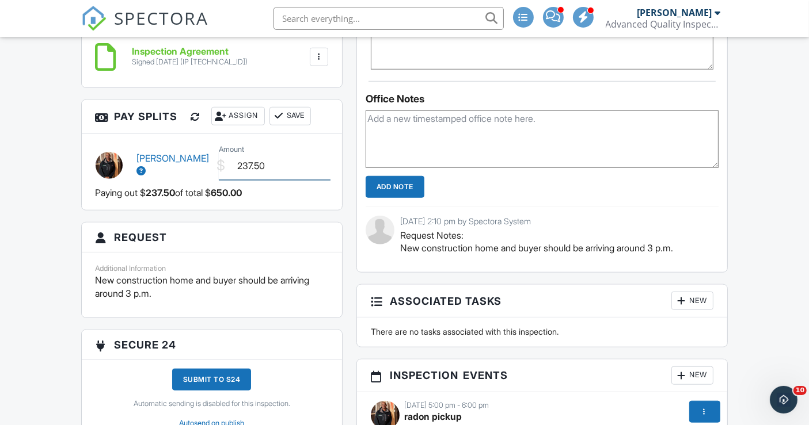
click at [248, 176] on input "237.50" at bounding box center [275, 166] width 112 height 28
type input "287.50"
click at [288, 126] on button "Save" at bounding box center [289, 116] width 41 height 18
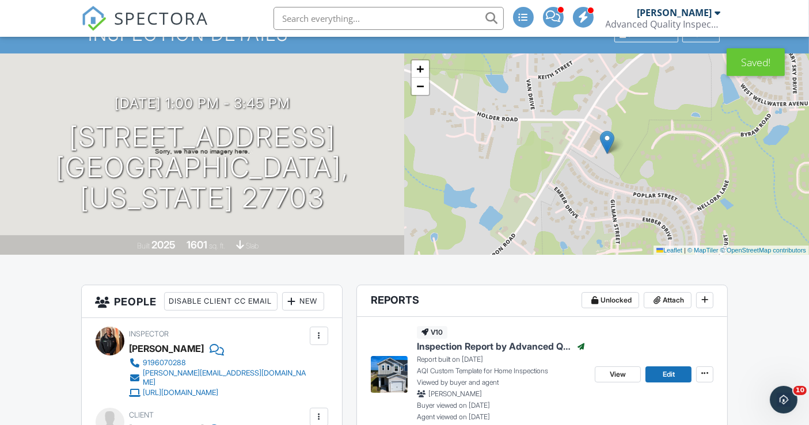
scroll to position [0, 0]
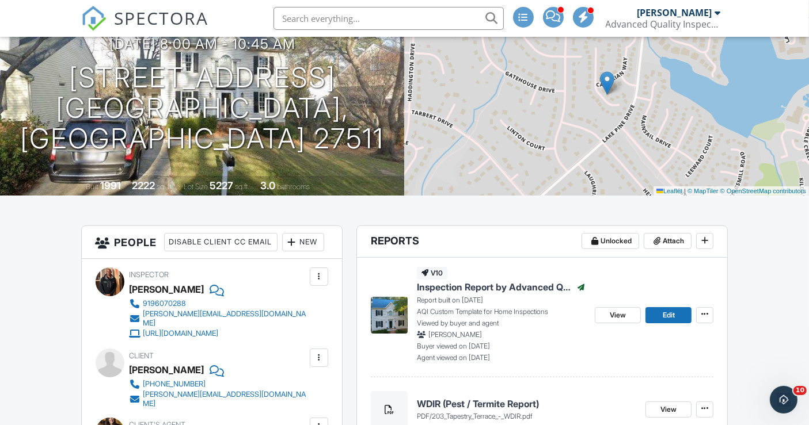
scroll to position [74, 0]
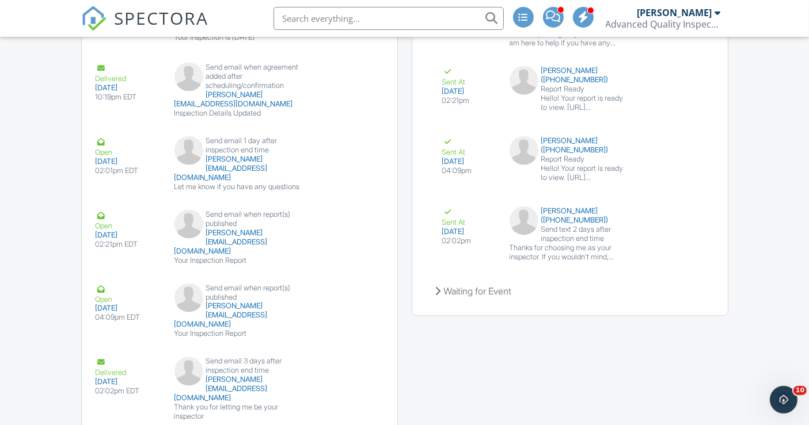
scroll to position [1816, 0]
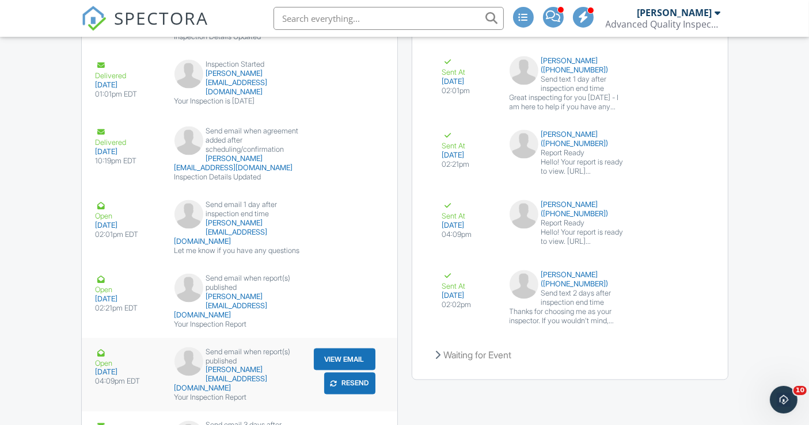
click at [355, 373] on button "Resend" at bounding box center [349, 384] width 51 height 22
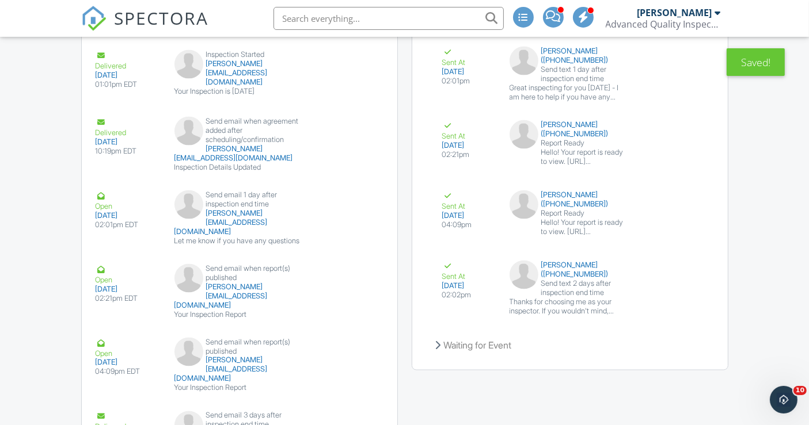
click at [674, 226] on button "Resend" at bounding box center [670, 230] width 51 height 22
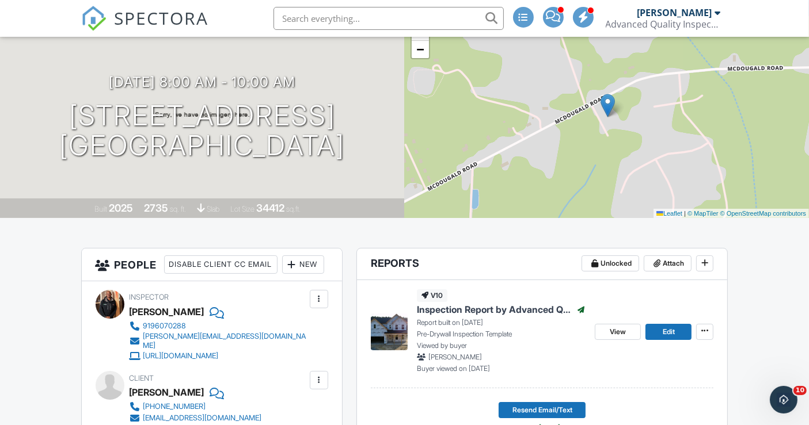
scroll to position [64, 0]
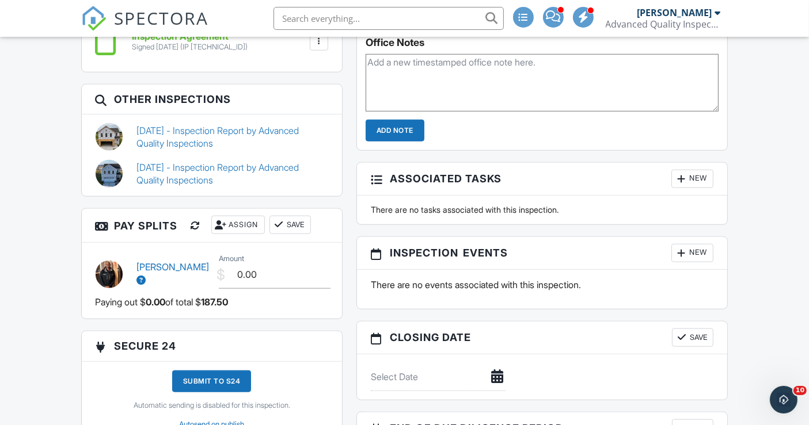
scroll to position [959, 0]
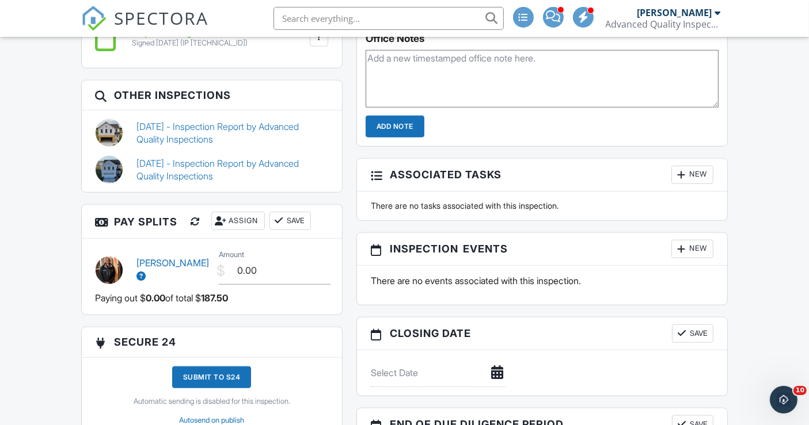
click at [197, 227] on div at bounding box center [196, 222] width 12 height 12
click at [296, 228] on button "Save" at bounding box center [289, 221] width 41 height 18
